Goal: Transaction & Acquisition: Purchase product/service

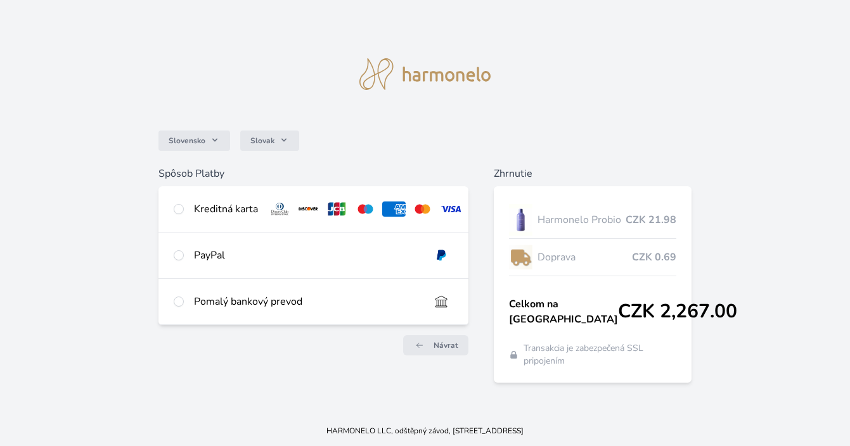
click at [180, 209] on input "radio" at bounding box center [179, 209] width 10 height 10
radio input "true"
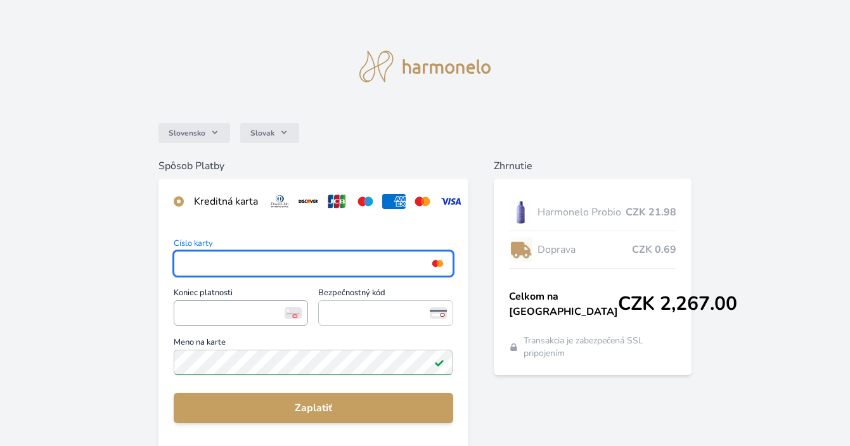
click at [199, 322] on span "<p>Your browser does not support iframes.</p>" at bounding box center [241, 313] width 134 height 25
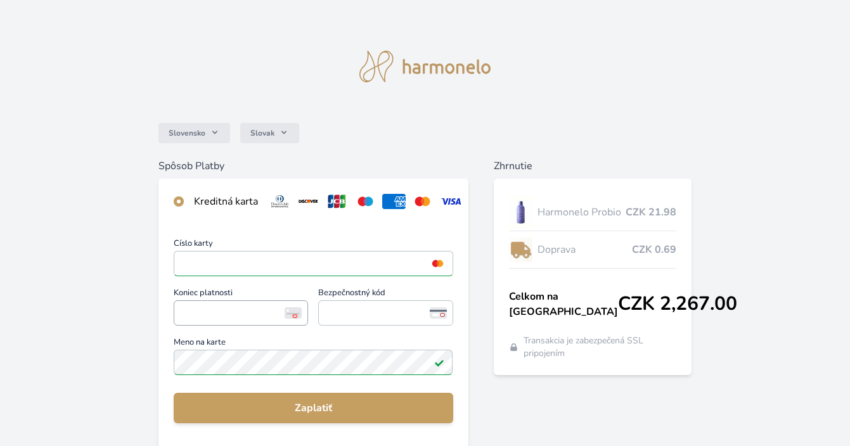
click at [202, 301] on span "<p>Your browser does not support iframes.</p>" at bounding box center [241, 313] width 134 height 25
click at [176, 311] on span "<p>Your browser does not support iframes.</p>" at bounding box center [241, 313] width 134 height 25
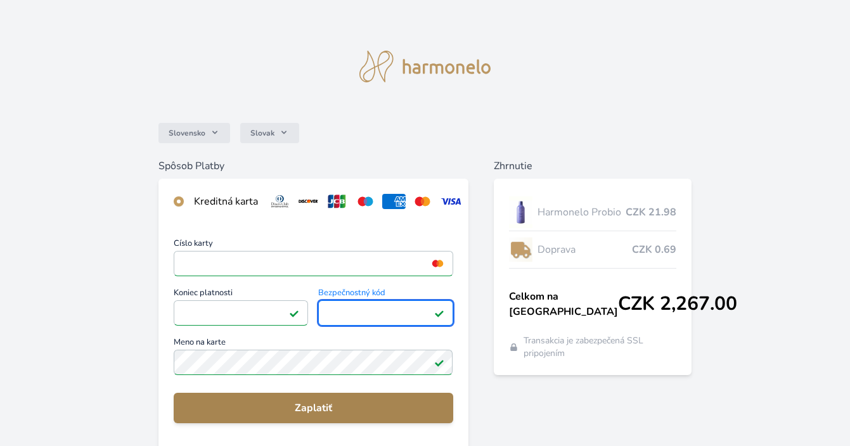
click at [355, 401] on span "Zaplatiť" at bounding box center [313, 408] width 259 height 15
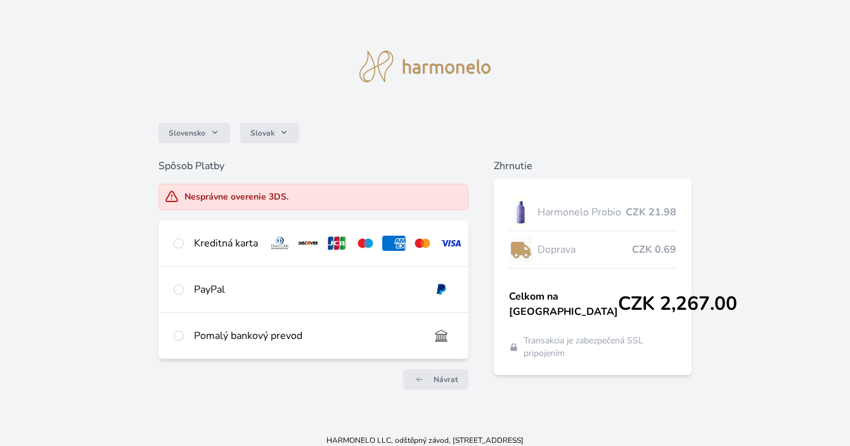
click at [181, 244] on input "radio" at bounding box center [179, 243] width 10 height 10
radio input "true"
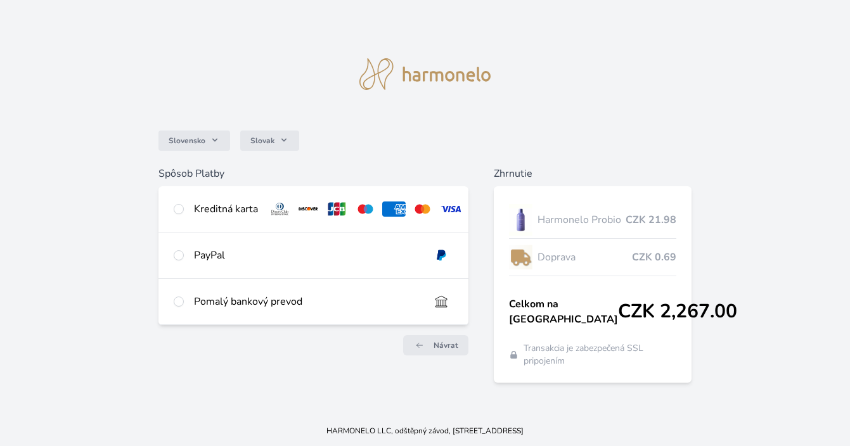
click at [181, 205] on input "radio" at bounding box center [179, 209] width 10 height 10
radio input "true"
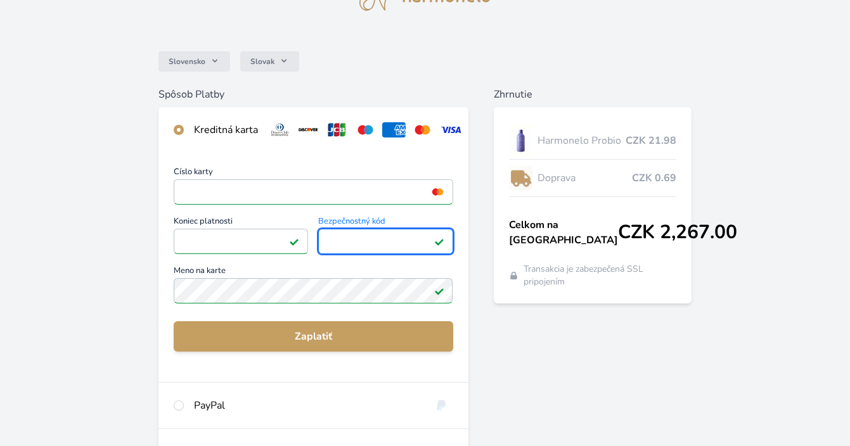
scroll to position [78, 0]
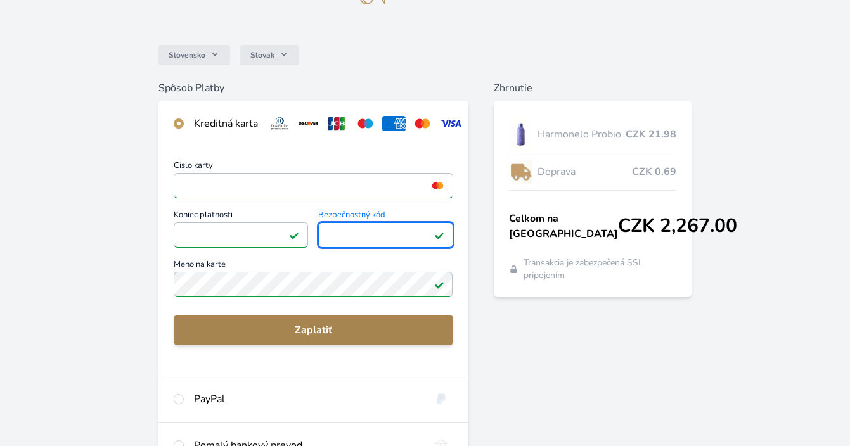
click at [322, 329] on span "Zaplatiť" at bounding box center [313, 330] width 259 height 15
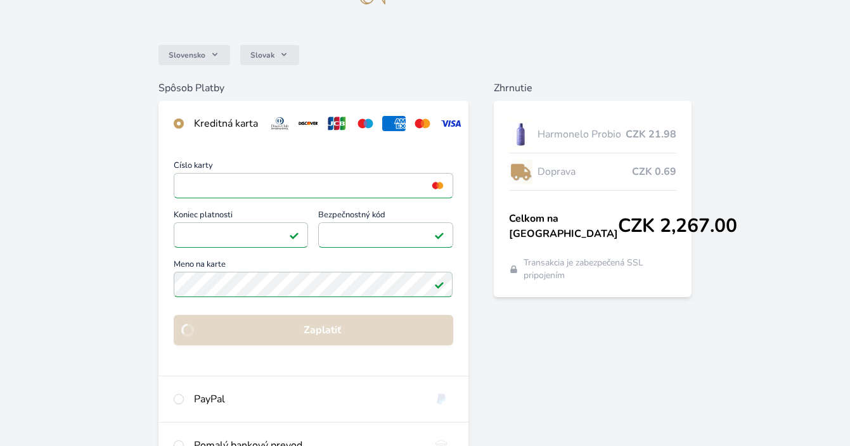
scroll to position [59, 0]
